Goal: Transaction & Acquisition: Purchase product/service

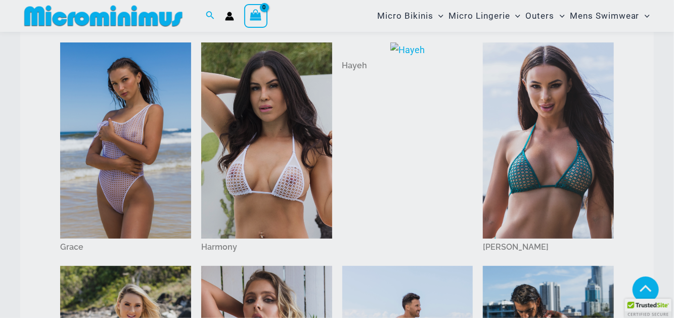
scroll to position [295, 0]
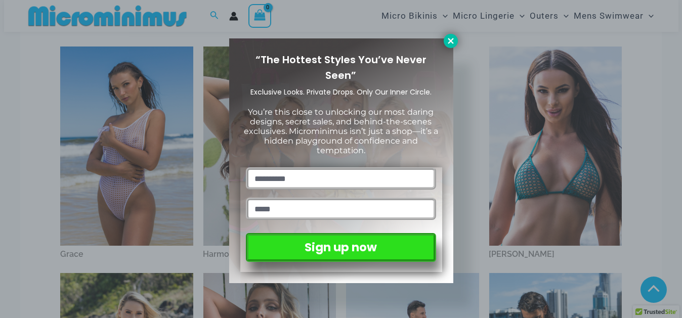
click at [451, 46] on button at bounding box center [451, 41] width 14 height 14
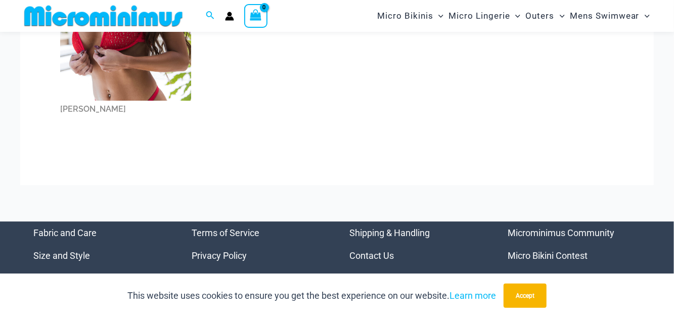
scroll to position [1509, 0]
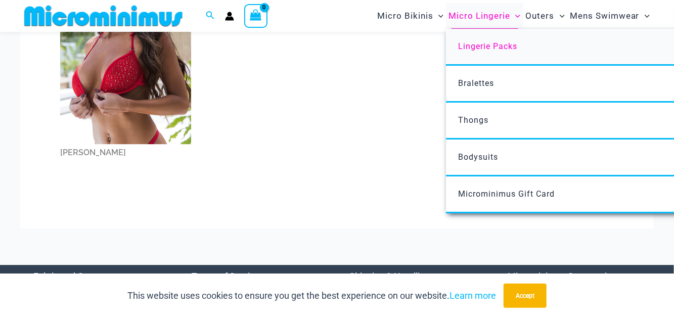
click at [491, 46] on span "Lingerie Packs" at bounding box center [487, 46] width 59 height 10
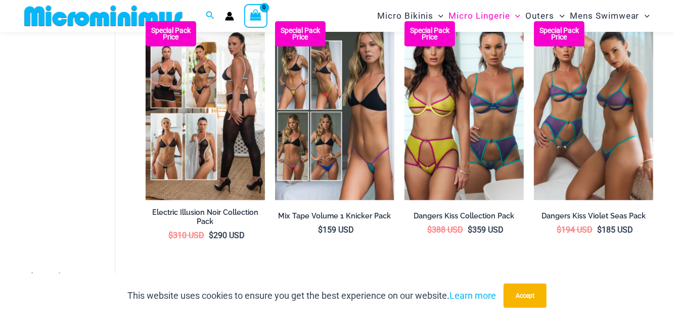
scroll to position [345, 0]
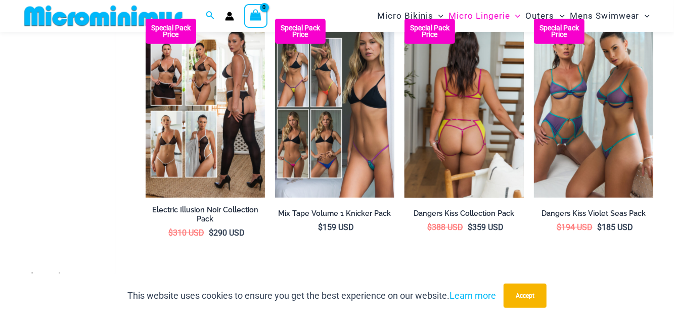
click at [491, 78] on img at bounding box center [464, 108] width 119 height 179
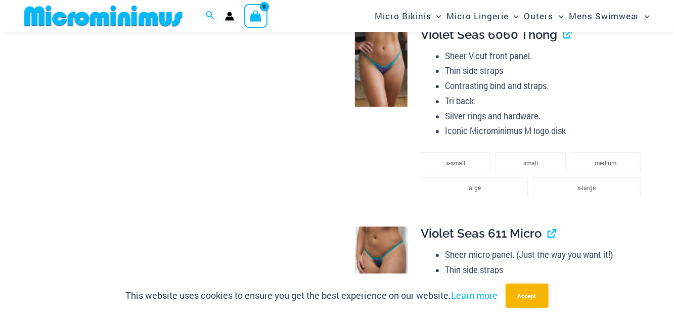
scroll to position [1407, 0]
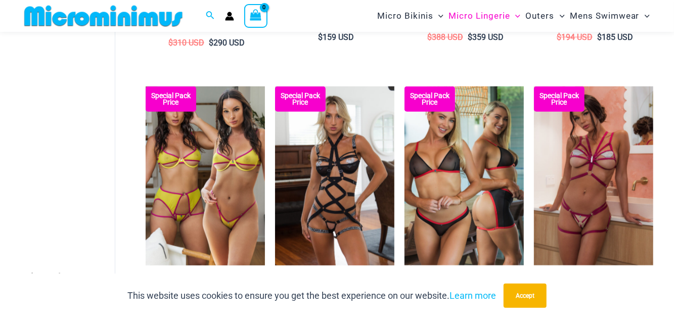
scroll to position [557, 0]
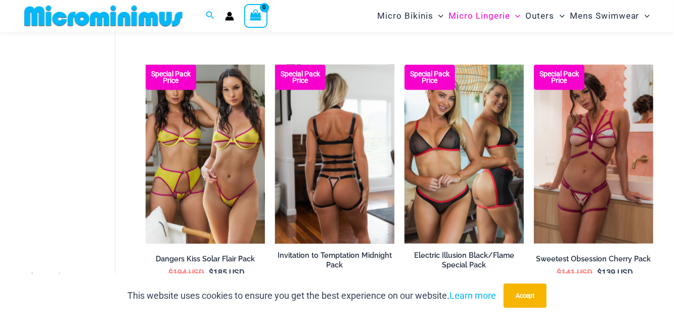
click at [370, 137] on img at bounding box center [334, 154] width 119 height 179
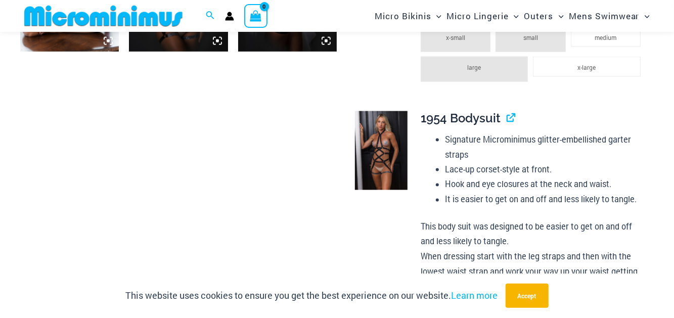
scroll to position [851, 0]
